Goal: Navigation & Orientation: Find specific page/section

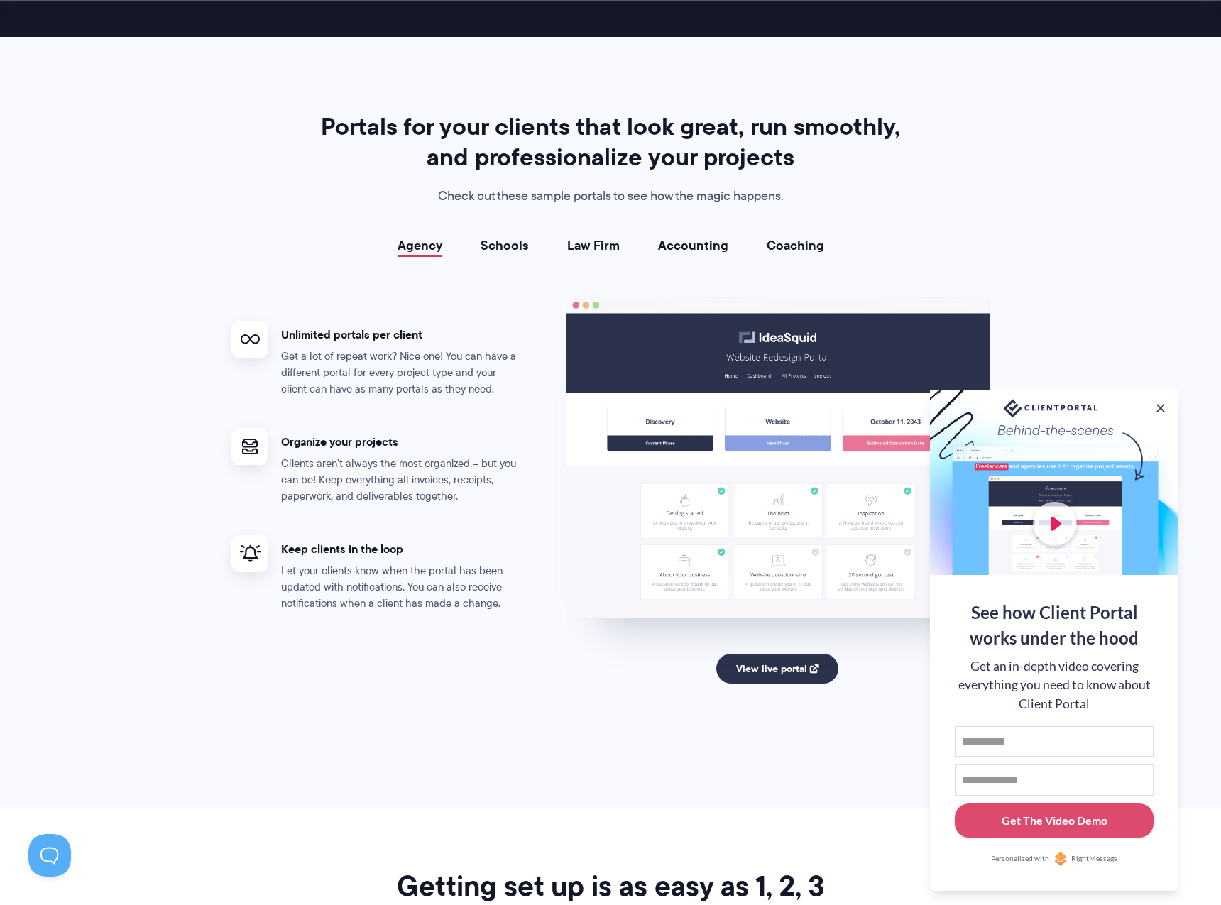
scroll to position [2476, 0]
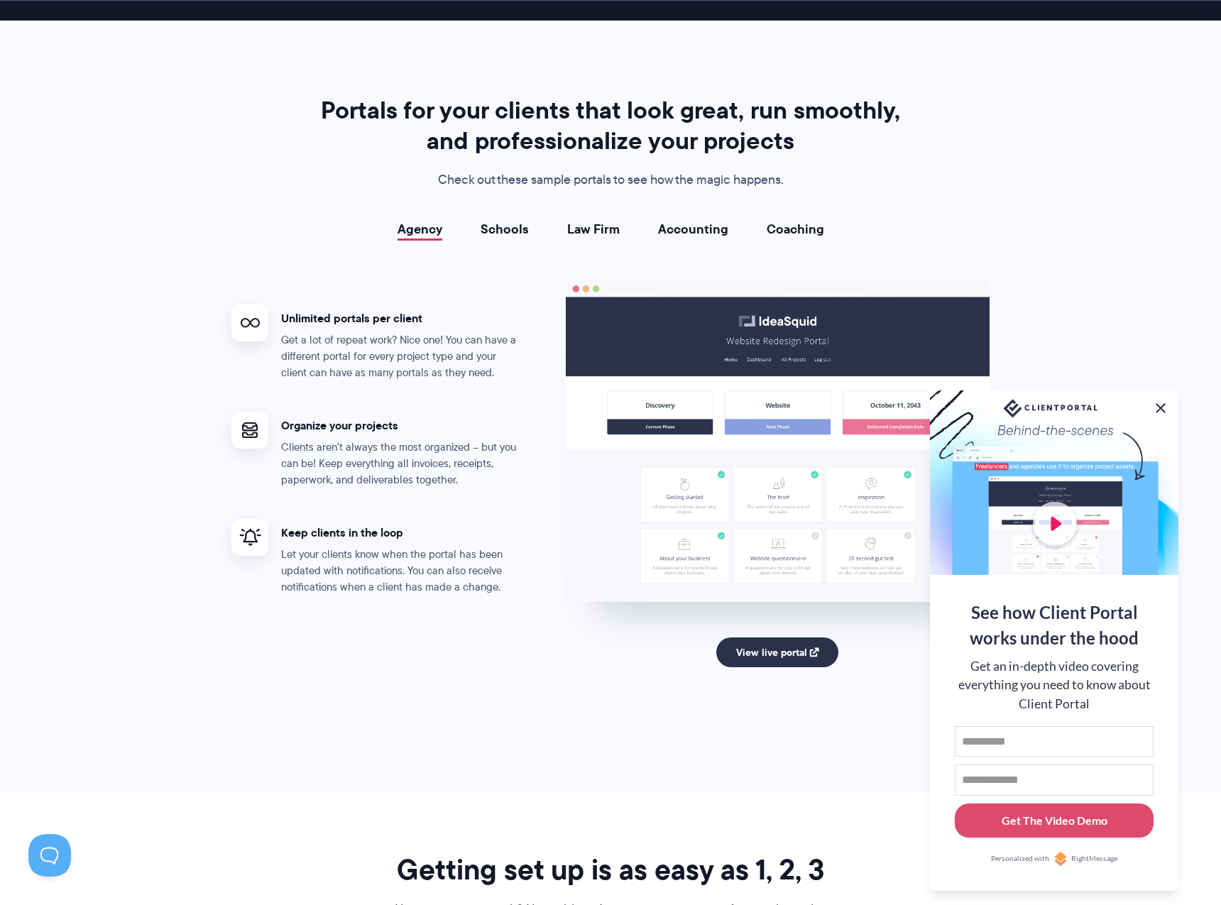
click at [1157, 400] on button at bounding box center [1161, 408] width 17 height 17
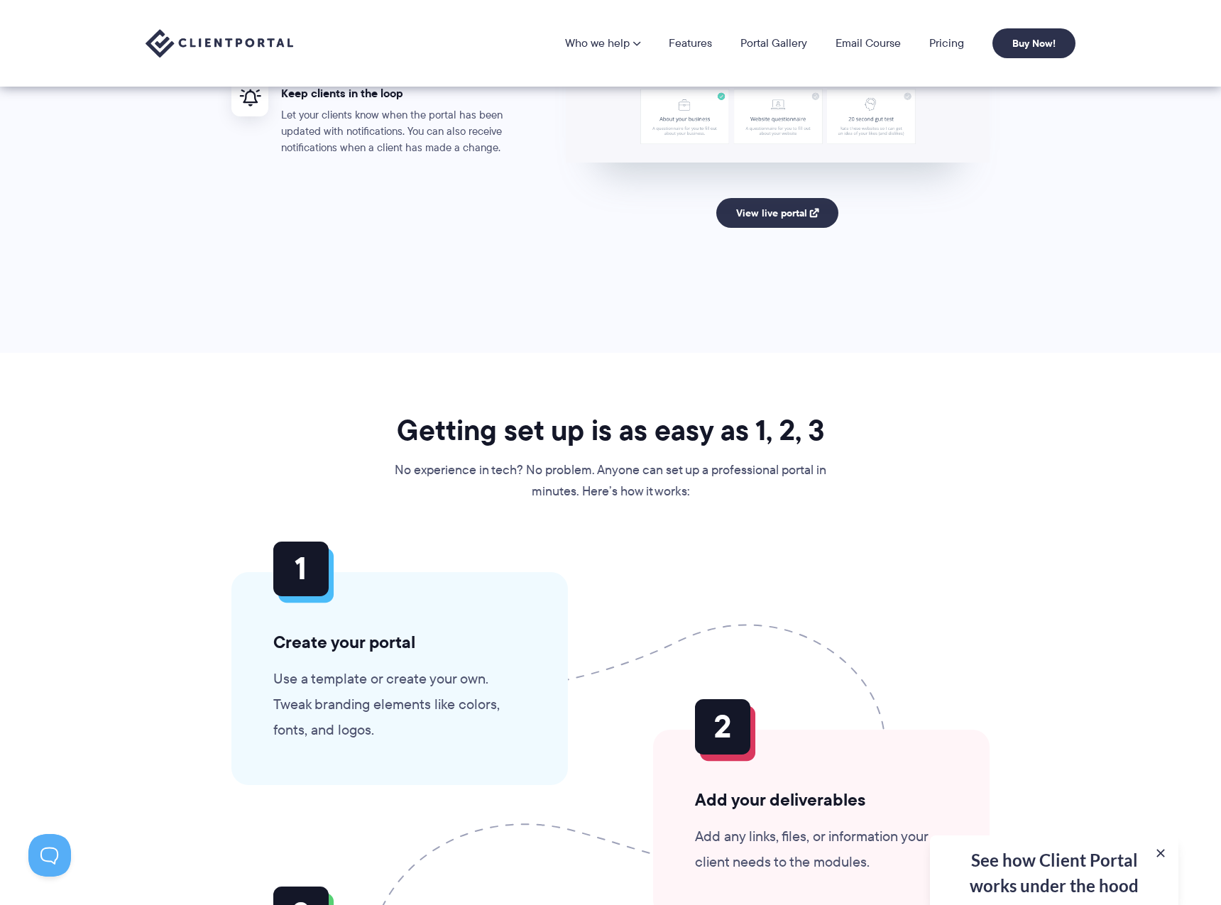
scroll to position [2883, 0]
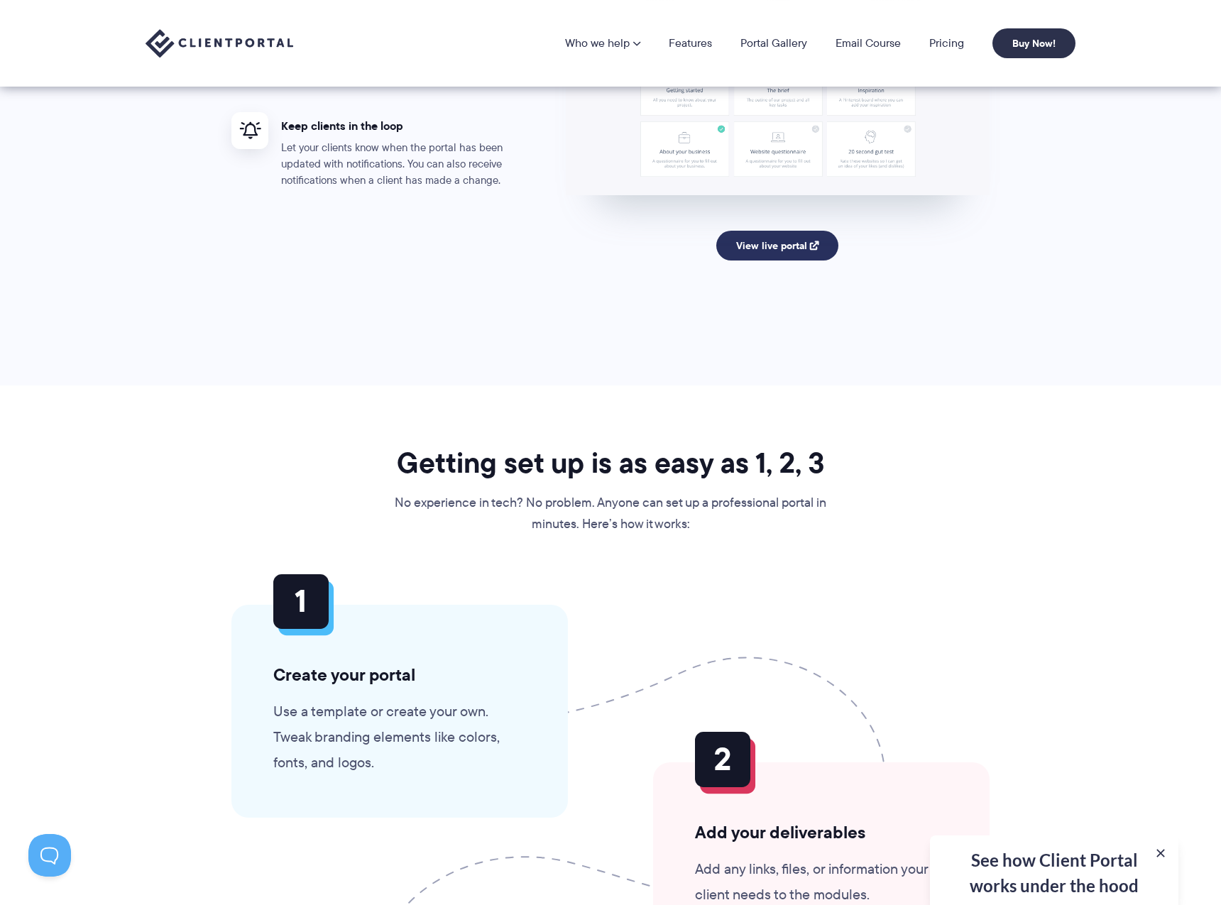
click at [789, 250] on link "View live portal" at bounding box center [778, 246] width 123 height 30
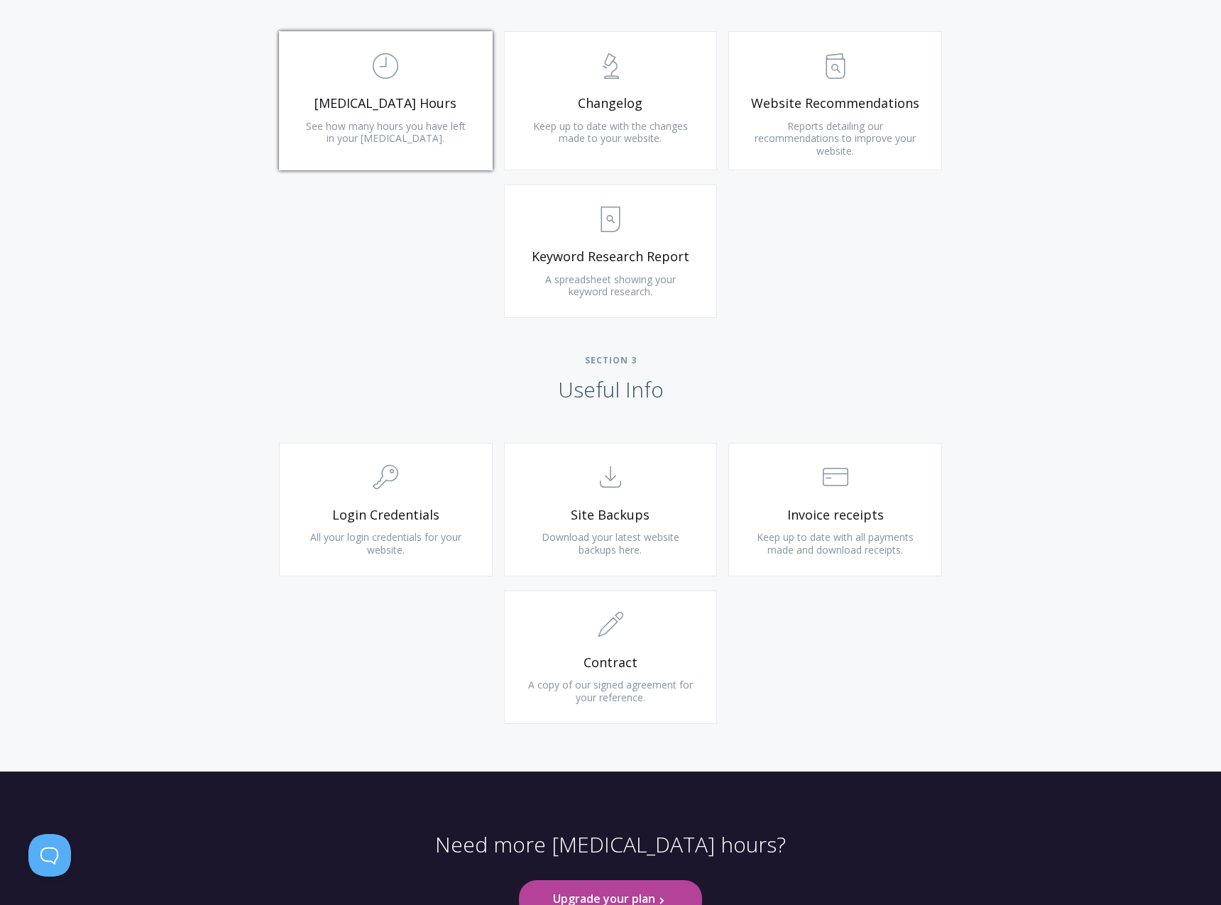
scroll to position [1013, 0]
